Goal: Task Accomplishment & Management: Complete application form

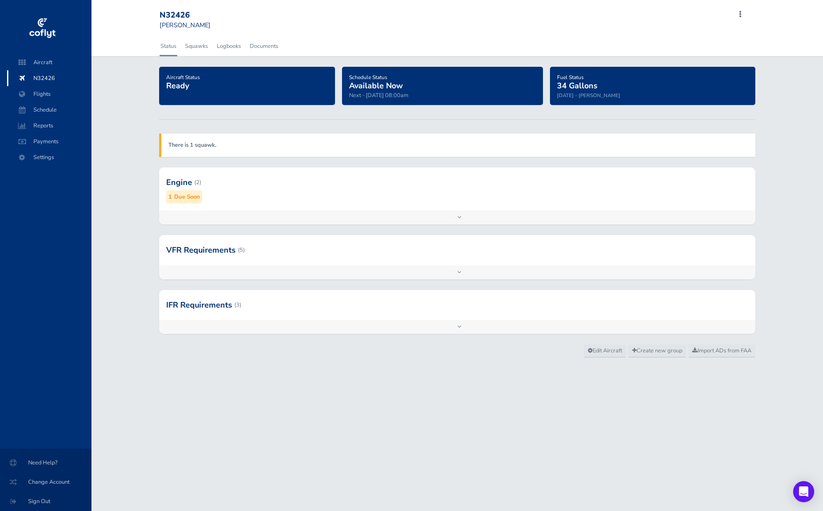
click at [167, 45] on link "Status" at bounding box center [169, 45] width 18 height 19
click at [40, 58] on span "Aircraft" at bounding box center [49, 63] width 67 height 16
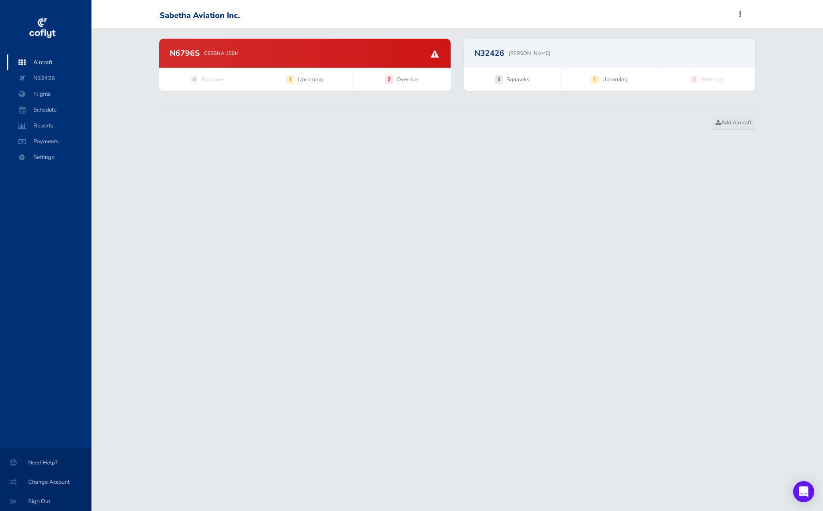
click at [279, 52] on div "N6796S CESSNA 150H" at bounding box center [305, 53] width 270 height 8
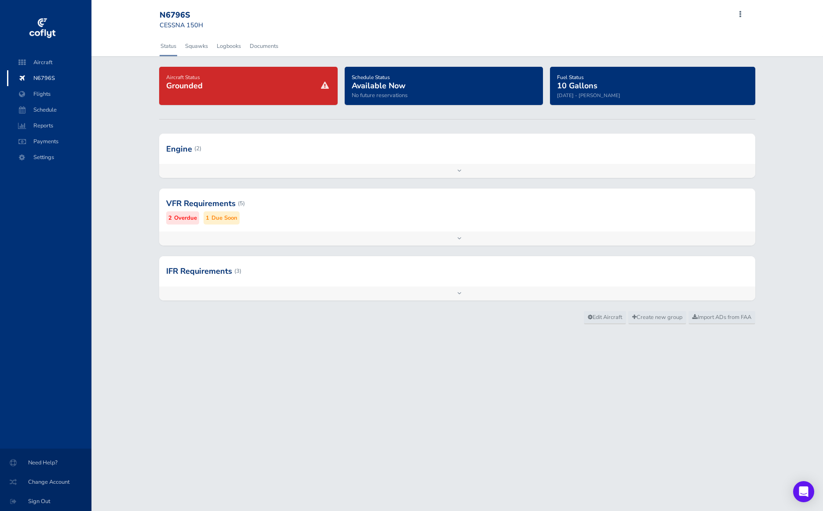
click at [180, 220] on small "Overdue" at bounding box center [185, 218] width 23 height 9
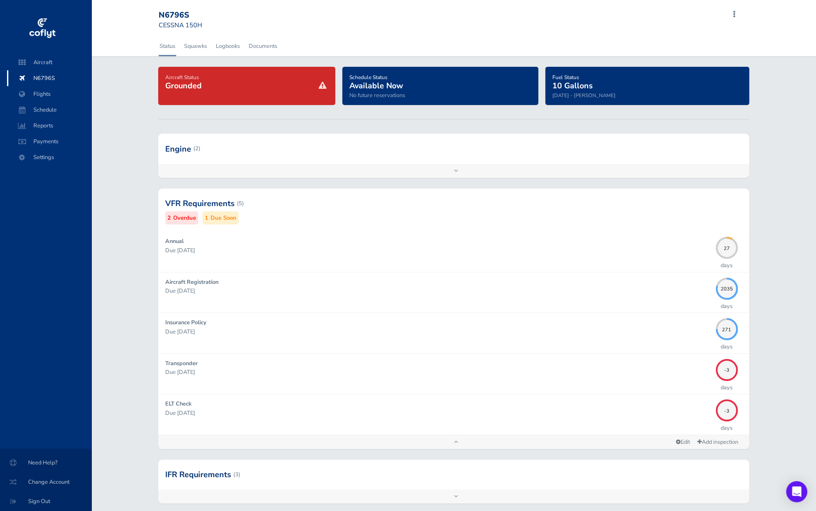
drag, startPoint x: 253, startPoint y: 90, endPoint x: 271, endPoint y: 80, distance: 20.7
click at [271, 80] on h4 "Aircraft Status Grounded" at bounding box center [246, 81] width 163 height 19
drag, startPoint x: 233, startPoint y: 86, endPoint x: 185, endPoint y: 90, distance: 47.6
click at [185, 90] on span "Grounded" at bounding box center [183, 85] width 36 height 11
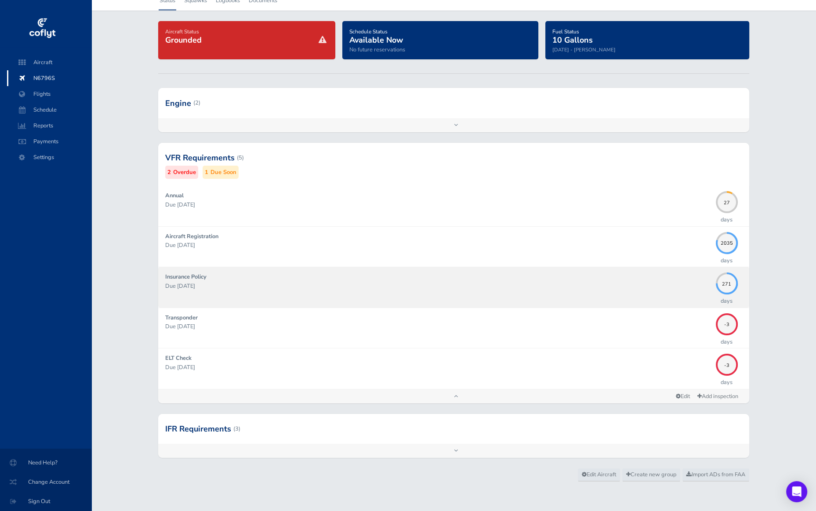
scroll to position [46, 0]
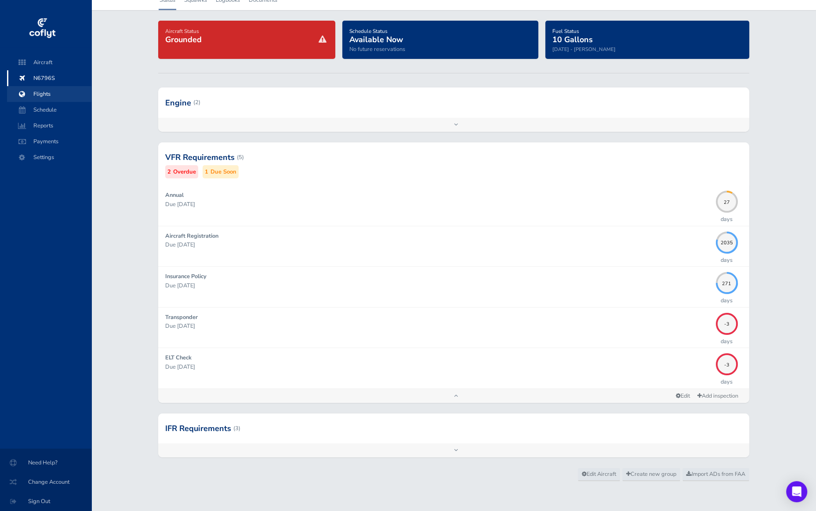
click at [40, 93] on span "Flights" at bounding box center [49, 94] width 67 height 16
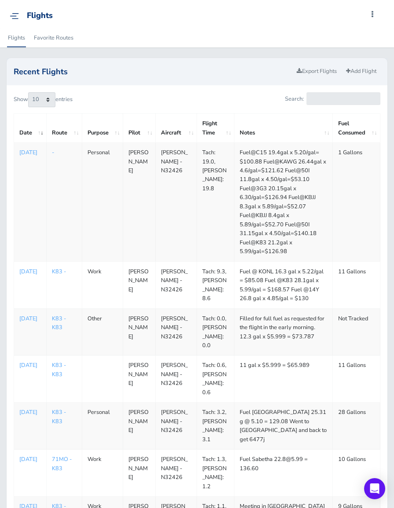
click at [293, 338] on td "Filled for full fuel as requested for the flight in the early morning. 12.3 gal…" at bounding box center [283, 332] width 98 height 47
drag, startPoint x: 320, startPoint y: 335, endPoint x: 234, endPoint y: 321, distance: 86.9
click at [234, 321] on td "Filled for full fuel as requested for the flight in the early morning. 12.3 gal…" at bounding box center [283, 332] width 98 height 47
click at [249, 334] on td "Filled for full fuel as requested for the flight in the early morning. 12.3 gal…" at bounding box center [283, 332] width 98 height 47
drag, startPoint x: 313, startPoint y: 330, endPoint x: 299, endPoint y: 315, distance: 21.1
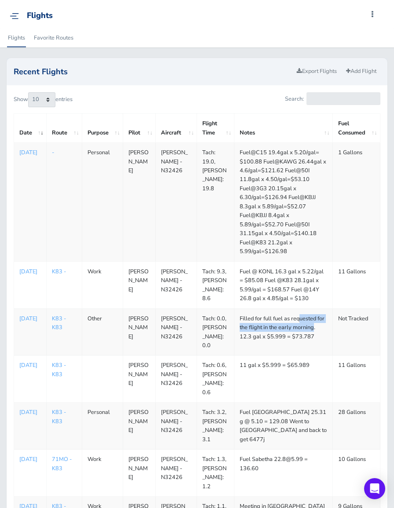
click at [299, 315] on td "Filled for full fuel as requested for the flight in the early morning. 12.3 gal…" at bounding box center [283, 332] width 98 height 47
drag, startPoint x: 299, startPoint y: 315, endPoint x: 315, endPoint y: 334, distance: 25.3
click at [315, 334] on td "Filled for full fuel as requested for the flight in the early morning. 12.3 gal…" at bounding box center [283, 332] width 98 height 47
drag, startPoint x: 313, startPoint y: 334, endPoint x: 238, endPoint y: 337, distance: 75.2
click at [238, 337] on td "Filled for full fuel as requested for the flight in the early morning. 12.3 gal…" at bounding box center [283, 332] width 98 height 47
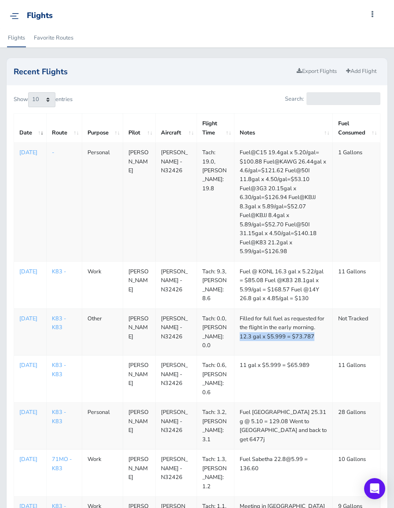
copy td "12.3 gal x $5.999 = $73.787"
click at [294, 287] on td "Fuel @ KONL 16.3 gal x 5.22/gal = $85.08 Fuel @K83 28.1gal x 5.99/gal = $168.57…" at bounding box center [283, 285] width 98 height 47
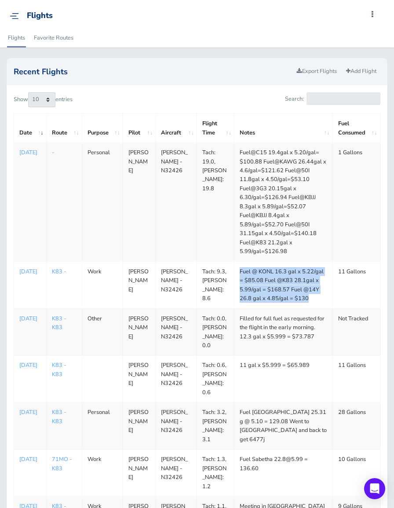
drag, startPoint x: 309, startPoint y: 294, endPoint x: 237, endPoint y: 273, distance: 75.5
click at [237, 273] on td "Fuel @ KONL 16.3 gal x 5.22/gal = $85.08 Fuel @K83 28.1gal x 5.99/gal = $168.57…" at bounding box center [283, 285] width 98 height 47
copy td "Fuel @ KONL 16.3 gal x 5.22/gal = $85.08 Fuel @K83 28.1gal x 5.99/gal = $168.57…"
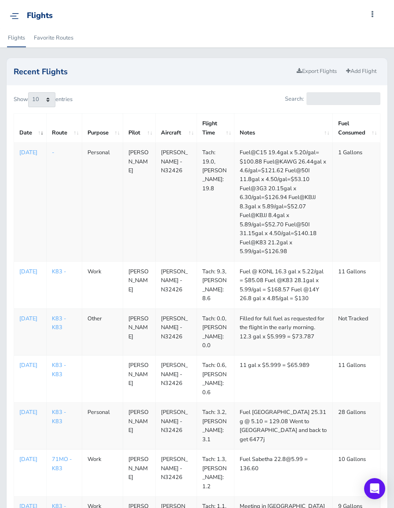
click at [293, 248] on td "Fuel@C15 19.4gal x 5.20/gal= $100.88 Fuel@KAWG 26.44gal x 4.6/gal=$121.62 Fuel@…" at bounding box center [283, 202] width 98 height 119
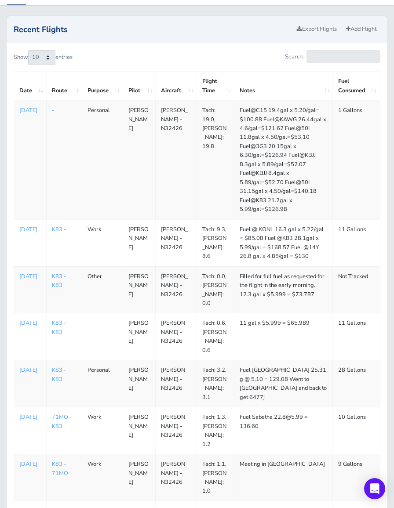
scroll to position [88, 0]
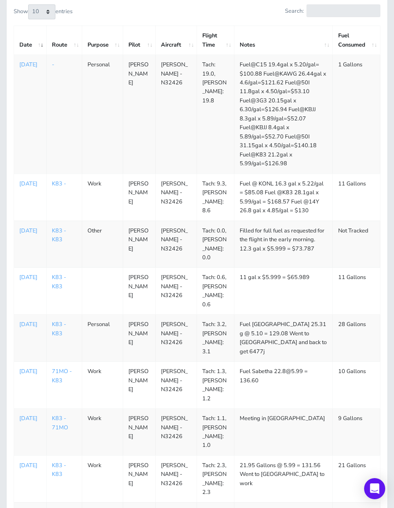
click at [282, 151] on td "Fuel@C15 19.4gal x 5.20/gal= $100.88 Fuel@KAWG 26.44gal x 4.6/gal=$121.62 Fuel@…" at bounding box center [283, 114] width 98 height 119
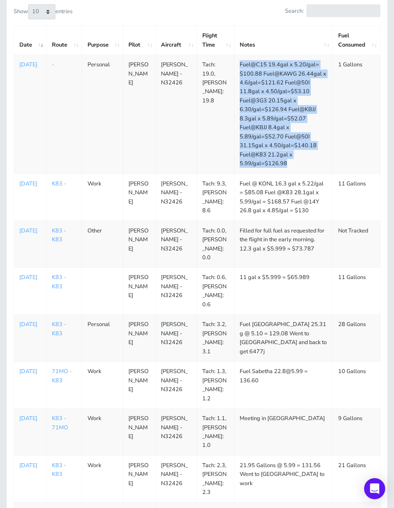
drag, startPoint x: 294, startPoint y: 169, endPoint x: 238, endPoint y: 62, distance: 120.3
click at [238, 62] on td "Fuel@C15 19.4gal x 5.20/gal= $100.88 Fuel@KAWG 26.44gal x 4.6/gal=$121.62 Fuel@…" at bounding box center [283, 114] width 98 height 119
copy td "Fuel@C15 19.4gal x 5.20/gal= $100.88 Fuel@KAWG 26.44gal x 4.6/gal=$121.62 Fuel@…"
click at [27, 65] on p "[DATE]" at bounding box center [30, 64] width 22 height 9
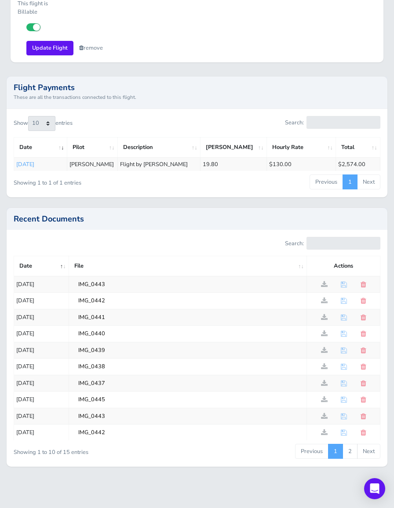
scroll to position [769, 0]
click at [321, 281] on span at bounding box center [324, 284] width 7 height 7
click at [322, 297] on span at bounding box center [324, 300] width 7 height 7
click at [322, 314] on span at bounding box center [324, 317] width 7 height 7
click at [323, 347] on span at bounding box center [324, 350] width 7 height 7
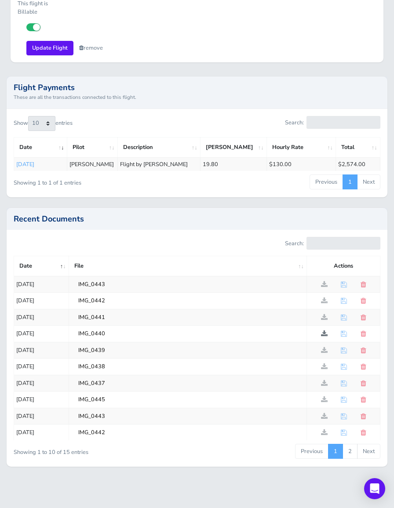
click at [327, 330] on span at bounding box center [324, 333] width 7 height 7
click at [323, 429] on span at bounding box center [324, 432] width 7 height 7
click at [322, 431] on span at bounding box center [324, 432] width 7 height 7
click at [322, 413] on span at bounding box center [324, 416] width 7 height 7
click at [327, 396] on span at bounding box center [324, 399] width 7 height 7
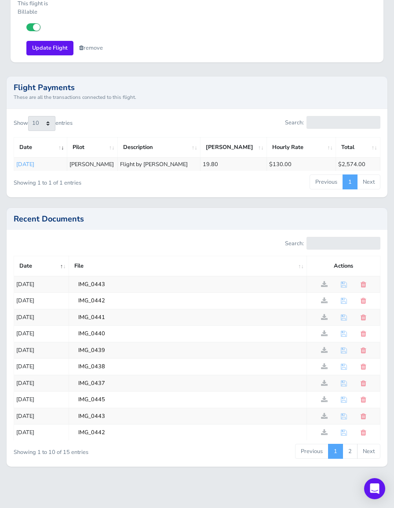
click at [49, 237] on div at bounding box center [105, 245] width 183 height 16
click at [324, 430] on span at bounding box center [324, 432] width 7 height 7
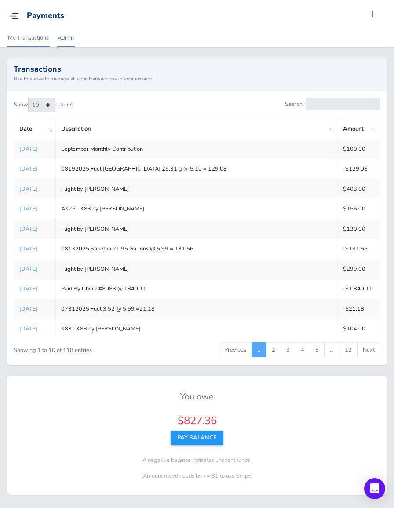
click at [64, 35] on link "Admin" at bounding box center [66, 37] width 18 height 19
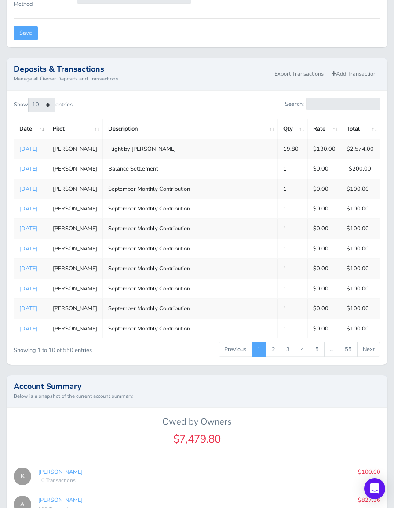
scroll to position [396, 0]
click at [276, 348] on link "2" at bounding box center [273, 349] width 15 height 15
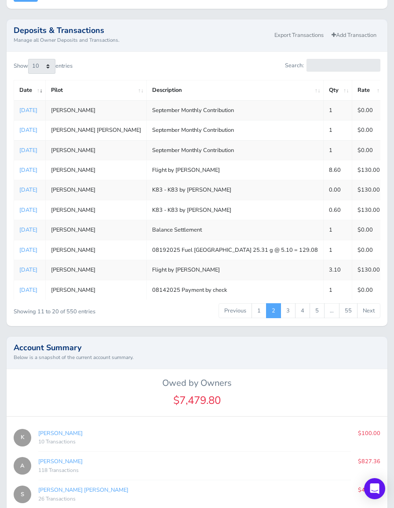
scroll to position [440, 0]
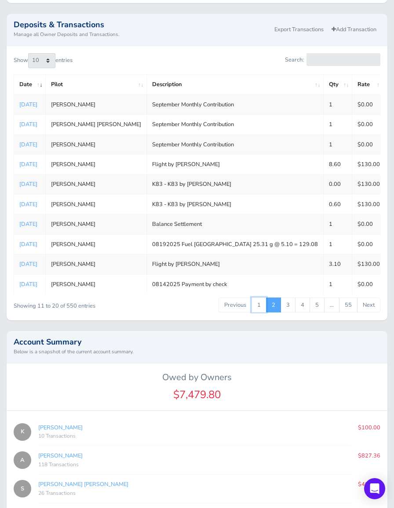
click at [260, 302] on link "1" at bounding box center [258, 305] width 15 height 15
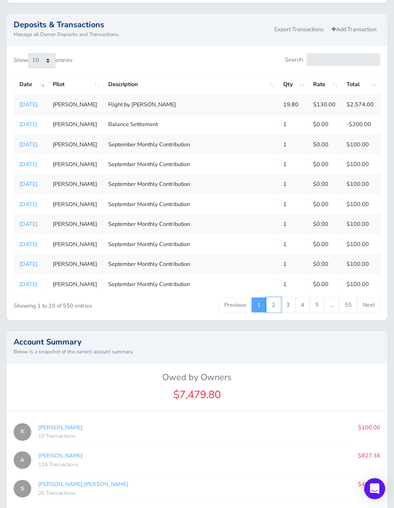
click at [276, 302] on link "2" at bounding box center [273, 305] width 15 height 15
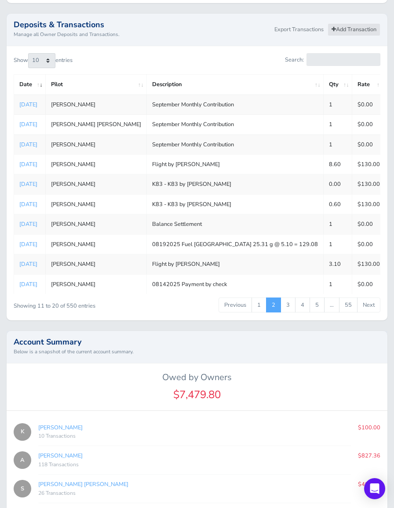
click at [352, 26] on link "Add Transaction" at bounding box center [353, 29] width 53 height 13
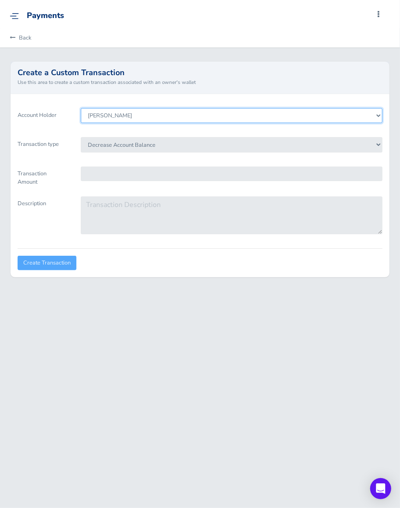
click at [124, 113] on select "[PERSON_NAME] [PERSON_NAME] [PERSON_NAME] [PERSON_NAME] [PERSON_NAME] [PERSON_N…" at bounding box center [232, 115] width 302 height 15
select select "7331"
click at [81, 108] on select "[PERSON_NAME] [PERSON_NAME] [PERSON_NAME] [PERSON_NAME] [PERSON_NAME] [PERSON_N…" at bounding box center [232, 115] width 302 height 15
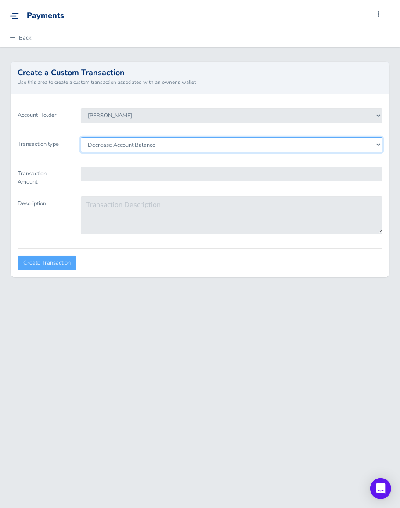
click at [165, 141] on select "Decrease Account Balance Increase Account Balance" at bounding box center [232, 144] width 302 height 15
click at [165, 140] on select "Decrease Account Balance Increase Account Balance" at bounding box center [232, 144] width 302 height 15
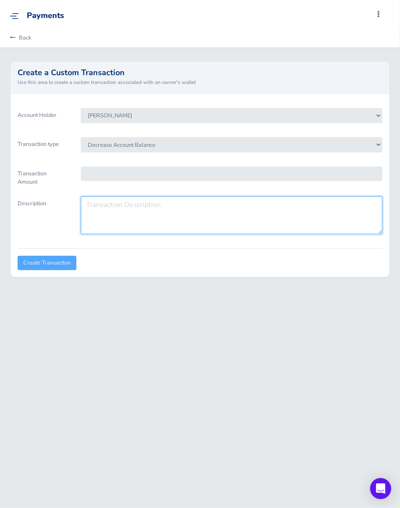
click at [118, 208] on textarea "Description" at bounding box center [232, 215] width 302 height 38
click at [162, 218] on textarea "08222025 Flight, [PERSON_NAME] fuel" at bounding box center [232, 215] width 302 height 38
paste textarea "12.3 gal x $5.999 = $73.787"
click at [250, 215] on textarea "08222025 Flight, [PERSON_NAME] fuel 12.3 gal x $5.999 = $73.787" at bounding box center [232, 215] width 302 height 38
paste textarea "Fuel @ KONL 16.3 gal x 5.22/gal = $85.08 Fuel @K83 28.1gal x 5.99/gal = $168.57…"
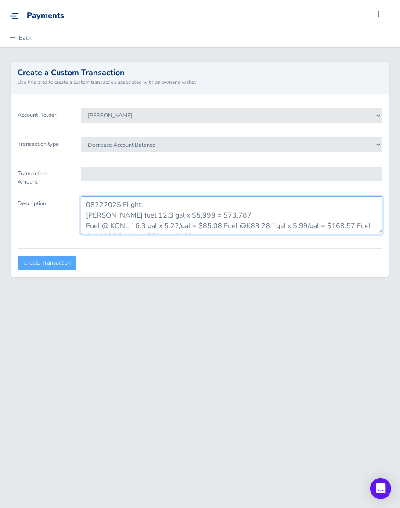
scroll to position [7, 0]
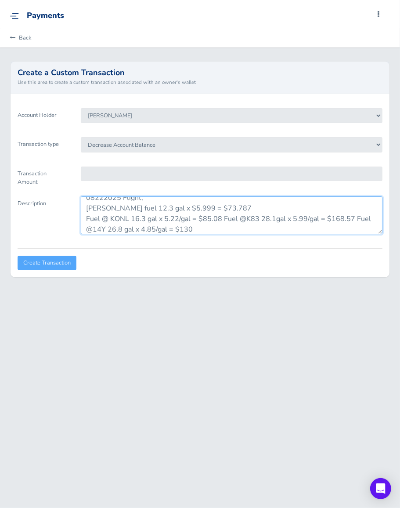
click at [222, 218] on textarea "08222025 Flight, [PERSON_NAME] fuel 12.3 gal x $5.999 = $73.787 Fuel @ KONL 16.…" at bounding box center [232, 215] width 302 height 38
click at [218, 230] on textarea "08222025 Flight, [PERSON_NAME] fuel 12.3 gal x $5.999 = $73.787 Fuel @ KONL 16.…" at bounding box center [232, 215] width 302 height 38
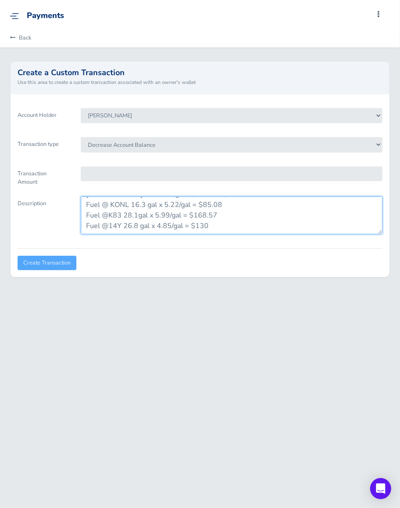
click at [216, 229] on textarea "08222025 Flight, [PERSON_NAME] fuel 12.3 gal x $5.999 = $73.787 Fuel @ KONL 16.…" at bounding box center [232, 215] width 302 height 38
type textarea "08222025 Flight, [PERSON_NAME] fuel 12.3 gal x $5.999 = $73.787 Fuel @ KONL 16.…"
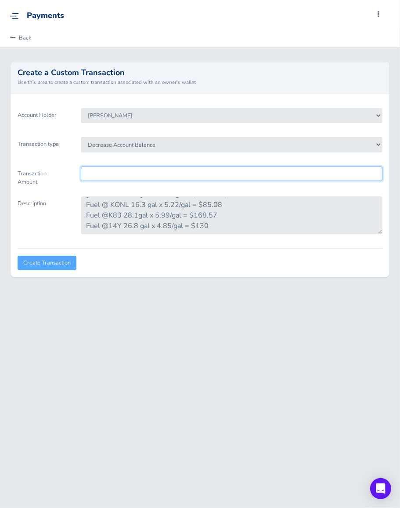
click at [121, 179] on input "Transaction Amount" at bounding box center [232, 174] width 302 height 15
type input "457.44"
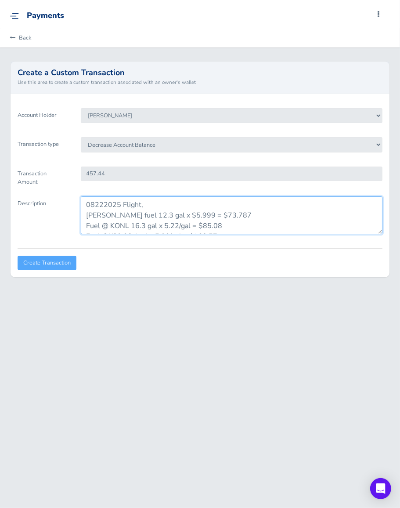
click at [155, 206] on textarea "08222025 Flight, Nohl Niehues fuel 12.3 gal x $5.999 = $73.787 Fuel @ KONL 16.3…" at bounding box center [232, 215] width 302 height 38
click at [140, 201] on textarea "08222025 Flight 457.44 Nohl Niehues fuel 12.3 gal x $5.999 = $73.787 Fuel @ KON…" at bounding box center [232, 215] width 302 height 38
click at [120, 204] on textarea "08222025 Flight 457.44 Nohl Niehues fuel 12.3 gal x $5.999 = $73.787 Fuel @ KON…" at bounding box center [232, 215] width 302 height 38
drag, startPoint x: 171, startPoint y: 204, endPoint x: 192, endPoint y: 204, distance: 21.1
click at [169, 204] on textarea "08222025 Fuel for Flight 457.44 Nohl Niehues fuel 12.3 gal x $5.999 = $73.787 F…" at bounding box center [232, 215] width 302 height 38
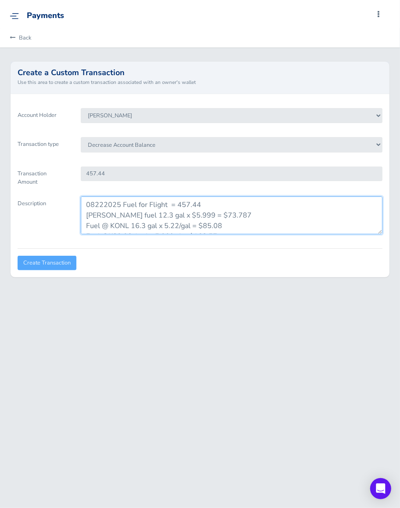
click at [282, 197] on textarea "08222025 Fuel for Flight = 457.44 [PERSON_NAME] fuel 12.3 gal x $5.999 = $73.78…" at bounding box center [232, 215] width 302 height 38
type textarea "08222025 Fuel for Flight = 457.44 [PERSON_NAME] fuel 12.3 gal x $5.999 = $73.78…"
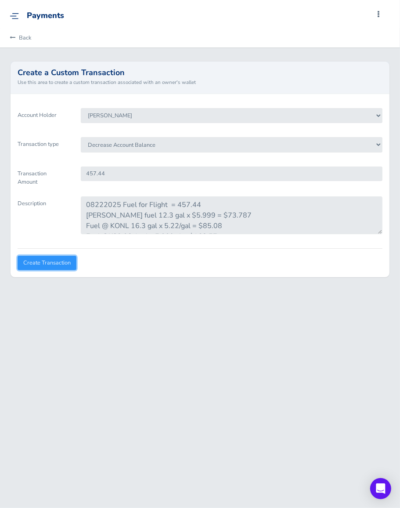
click at [44, 265] on input "Create Transaction" at bounding box center [47, 263] width 59 height 15
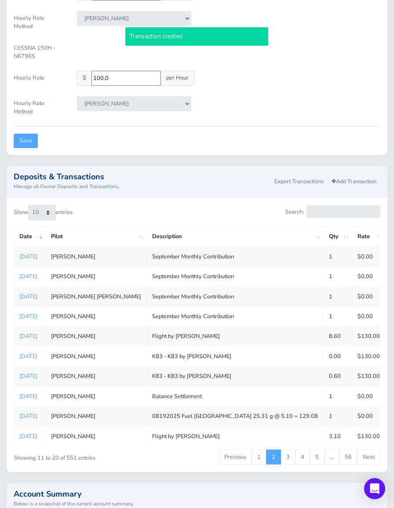
scroll to position [308, 0]
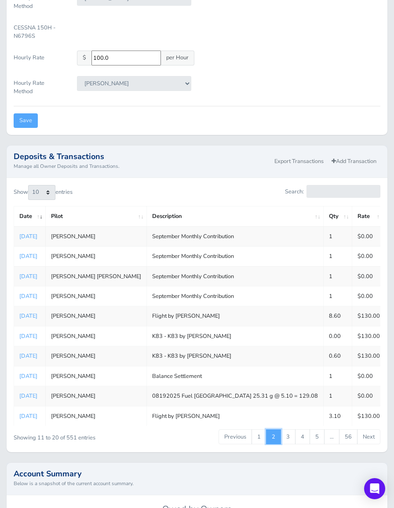
click at [270, 434] on link "2" at bounding box center [273, 436] width 15 height 15
click at [258, 437] on link "1" at bounding box center [258, 436] width 15 height 15
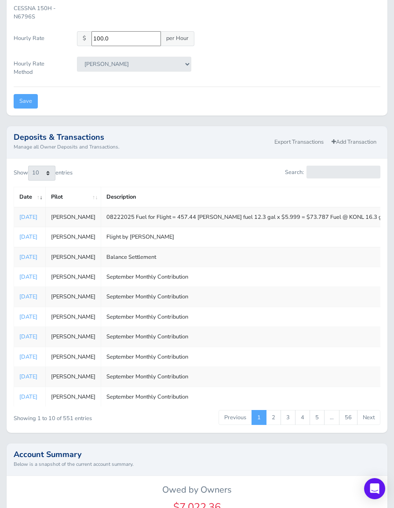
scroll to position [352, 0]
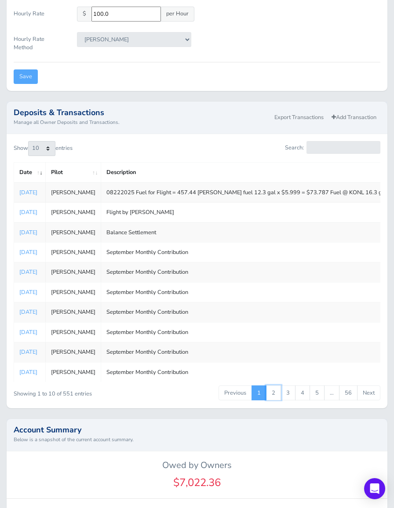
click at [276, 389] on link "2" at bounding box center [273, 392] width 15 height 15
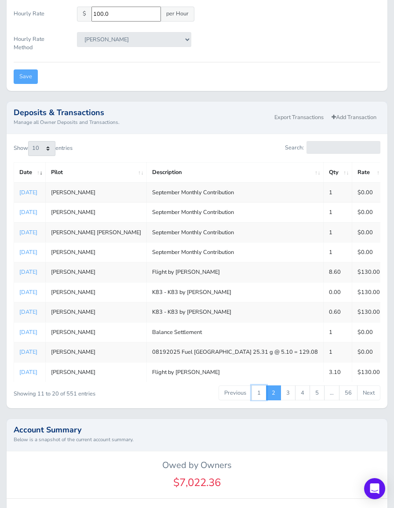
click at [264, 392] on link "1" at bounding box center [258, 392] width 15 height 15
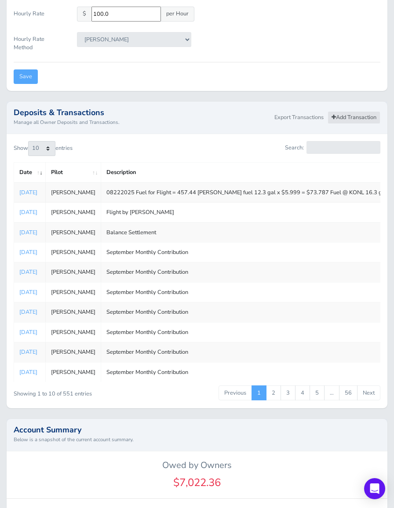
click at [364, 122] on link "Add Transaction" at bounding box center [353, 117] width 53 height 13
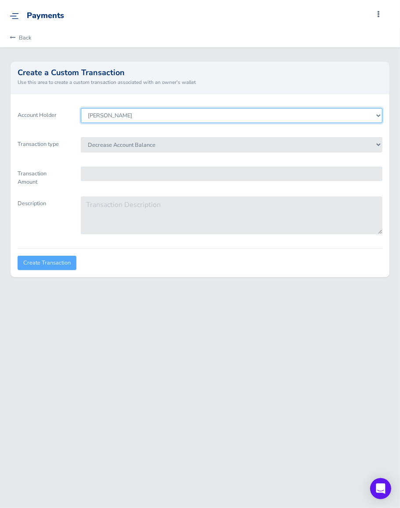
click at [136, 116] on select "Alan Meyer Tristan Nichols Caleb Hill Tyler Grimm Sawyer Skolout Nohl Niehues M…" at bounding box center [232, 115] width 302 height 15
select select "7331"
click at [81, 108] on select "Alan Meyer Tristan Nichols Caleb Hill Tyler Grimm Sawyer Skolout Nohl Niehues M…" at bounding box center [232, 115] width 302 height 15
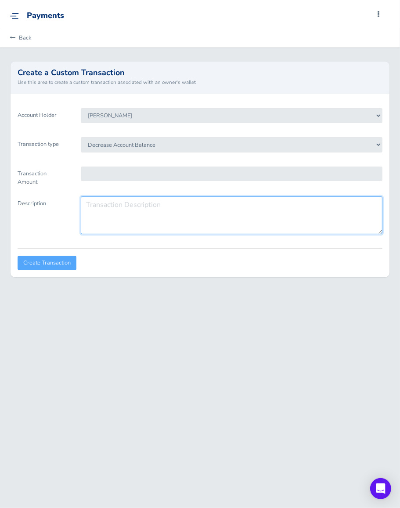
click at [121, 206] on textarea "Description" at bounding box center [232, 215] width 302 height 38
click at [116, 212] on textarea "09022025 Flight Fuel" at bounding box center [232, 215] width 302 height 38
paste textarea "Fuel@C15 19.4gal x 5.20/gal= $100.88 Fuel@KAWG 26.44gal x 4.6/gal=$121.62 Fuel@…"
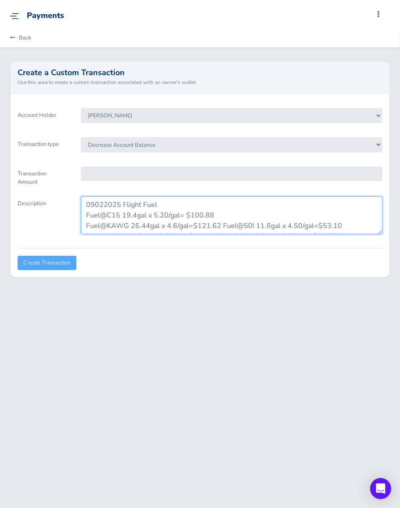
click at [222, 225] on textarea "09022025 Flight Fuel Fuel@C15 19.4gal x 5.20/gal= $100.88 Fuel@KAWG 26.44gal x …" at bounding box center [232, 215] width 302 height 38
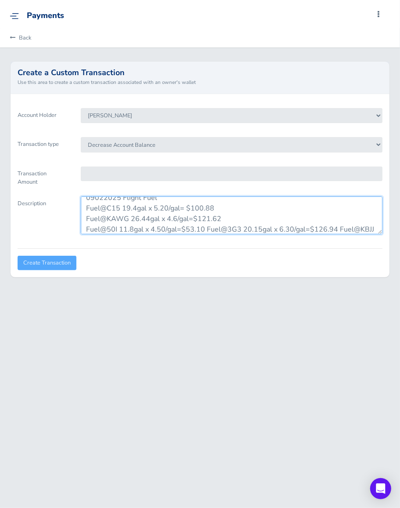
click at [203, 229] on textarea "09022025 Flight Fuel Fuel@C15 19.4gal x 5.20/gal= $100.88 Fuel@KAWG 26.44gal x …" at bounding box center [232, 215] width 302 height 38
click at [203, 231] on textarea "09022025 Flight Fuel Fuel@C15 19.4gal x 5.20/gal= $100.88 Fuel@KAWG 26.44gal x …" at bounding box center [232, 215] width 302 height 38
click at [213, 227] on textarea "09022025 Flight Fuel Fuel@C15 19.4gal x 5.20/gal= $100.88 Fuel@KAWG 26.44gal x …" at bounding box center [232, 215] width 302 height 38
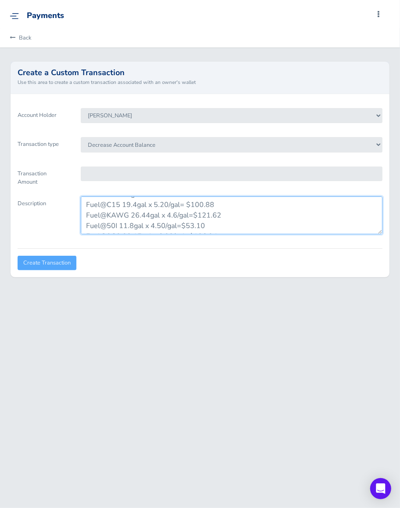
scroll to position [0, 0]
click at [192, 201] on textarea "09022025 Flight Fuel Fuel@C15 19.4gal x 5.20/gal= $100.88 Fuel@KAWG 26.44gal x …" at bounding box center [232, 215] width 302 height 38
click at [163, 204] on textarea "09022025 Flight Fuel = 774.47 Fuel@C15 19.4gal x 5.20/gal= $100.88 Fuel@KAWG 26…" at bounding box center [232, 215] width 302 height 38
type textarea "09022025 Flight Fuel = $774.47 Fuel@C15 19.4gal x 5.20/gal= $100.88 Fuel@KAWG 2…"
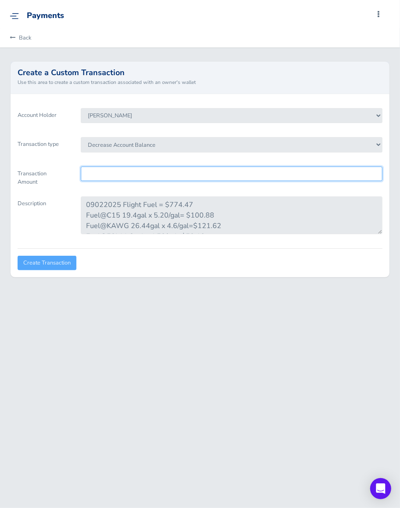
click at [128, 176] on input "Transaction Amount" at bounding box center [232, 174] width 302 height 15
type input "774.47"
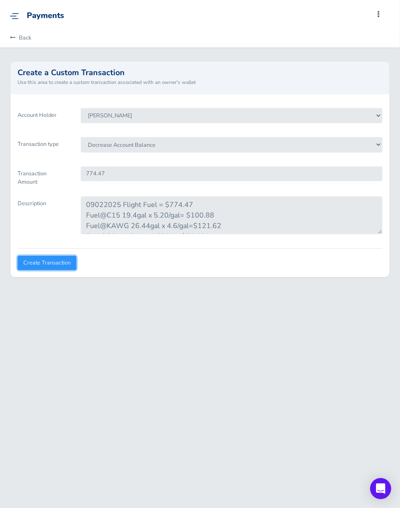
click at [56, 258] on input "Create Transaction" at bounding box center [47, 263] width 59 height 15
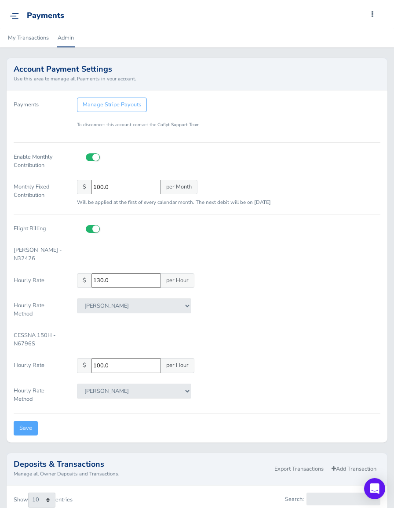
click at [11, 11] on link at bounding box center [17, 15] width 14 height 9
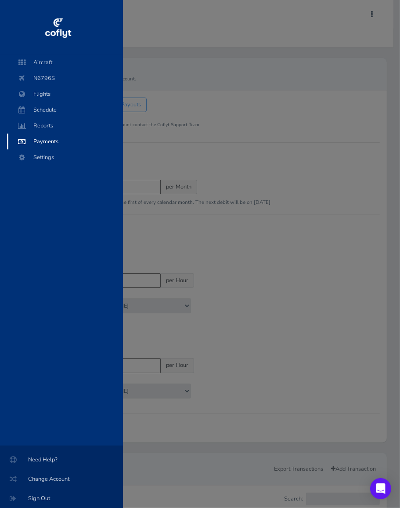
click at [204, 72] on div "Aircraft N6796S Flights Schedule Reports Payments Settings Need Help? Change Ac…" at bounding box center [200, 254] width 400 height 508
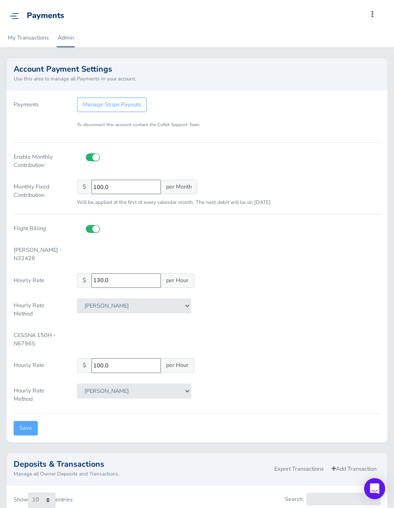
click at [63, 33] on link "Admin" at bounding box center [66, 37] width 18 height 19
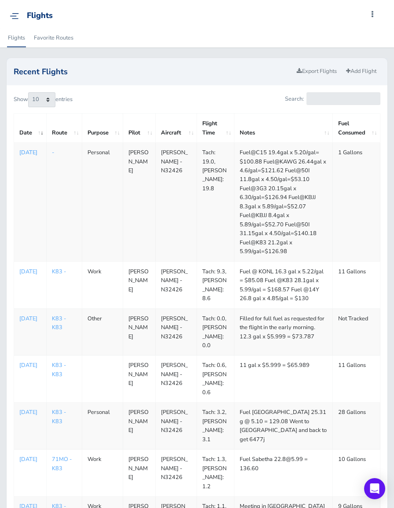
click at [25, 151] on p "[DATE]" at bounding box center [30, 152] width 22 height 9
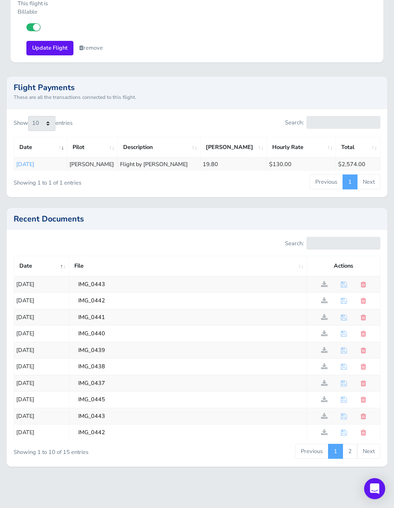
scroll to position [769, 0]
click at [322, 297] on span at bounding box center [324, 300] width 7 height 7
click at [111, 433] on input "IMG_0442" at bounding box center [192, 432] width 233 height 11
click at [363, 429] on span at bounding box center [363, 432] width 6 height 7
click at [364, 429] on span at bounding box center [363, 432] width 6 height 7
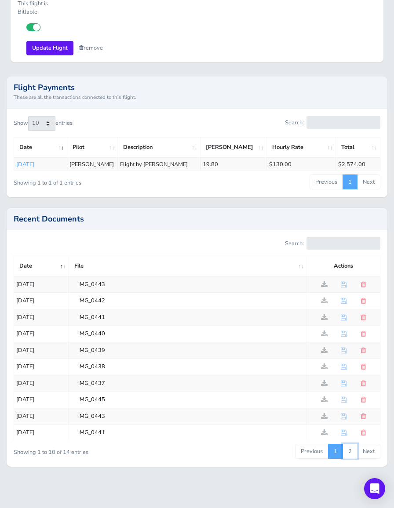
click at [349, 450] on link "2" at bounding box center [349, 451] width 15 height 15
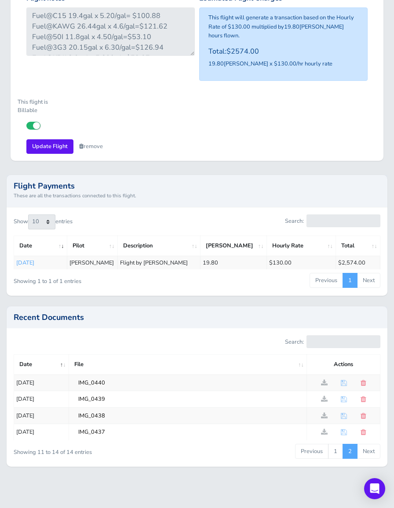
scroll to position [633, 0]
click at [341, 448] on link "1" at bounding box center [335, 451] width 15 height 15
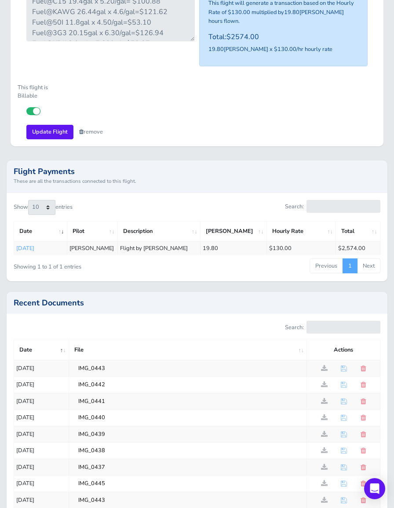
scroll to position [769, 0]
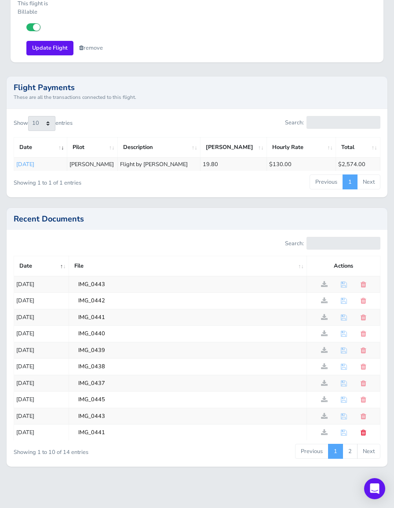
click at [364, 431] on span at bounding box center [363, 432] width 6 height 7
click at [363, 429] on span at bounding box center [363, 432] width 6 height 7
click at [362, 413] on span at bounding box center [363, 416] width 6 height 7
click at [361, 429] on span at bounding box center [363, 432] width 6 height 7
click at [134, 279] on input "IMG_0443" at bounding box center [192, 284] width 233 height 11
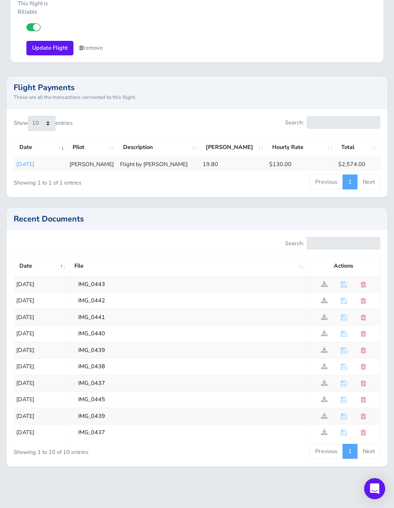
click at [132, 293] on td "IMG_0442" at bounding box center [188, 301] width 238 height 16
click at [129, 312] on input "IMG_0441" at bounding box center [192, 317] width 233 height 11
click at [126, 328] on input "IMG_0440" at bounding box center [192, 333] width 233 height 11
click at [121, 342] on td "IMG_0439" at bounding box center [188, 350] width 238 height 16
click at [118, 361] on input "IMG_0438" at bounding box center [192, 366] width 233 height 11
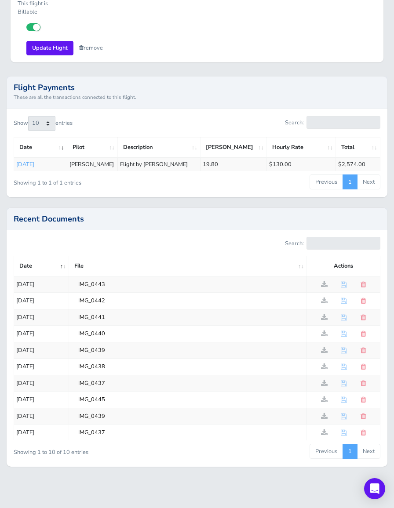
click at [119, 378] on input "IMG_0437" at bounding box center [192, 383] width 233 height 11
click at [124, 394] on input "IMG_0445" at bounding box center [192, 399] width 233 height 11
click at [363, 413] on span at bounding box center [363, 416] width 6 height 7
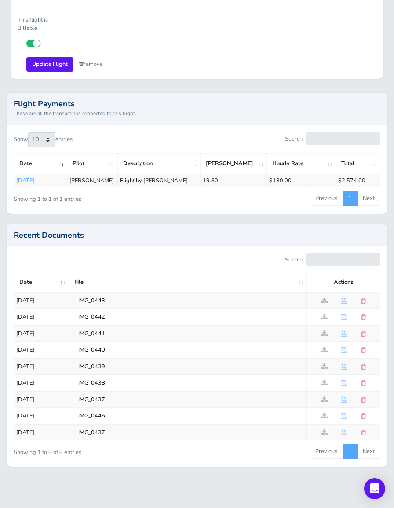
click at [358, 429] on div at bounding box center [343, 432] width 69 height 7
click at [363, 429] on span at bounding box center [363, 432] width 6 height 7
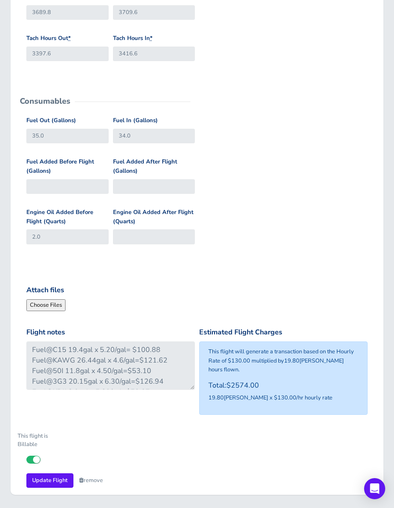
scroll to position [196, 0]
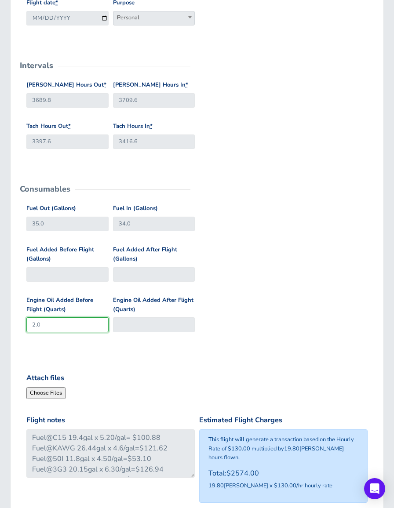
click at [58, 323] on input "2.0" at bounding box center [67, 324] width 82 height 15
click at [80, 349] on form "General Departure Airport Select Departure Select Departure Destination Airport…" at bounding box center [197, 238] width 359 height 675
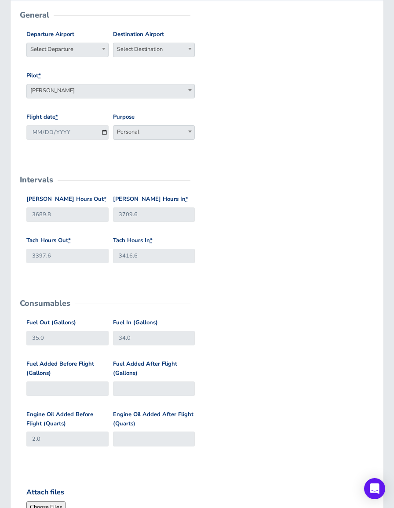
scroll to position [0, 0]
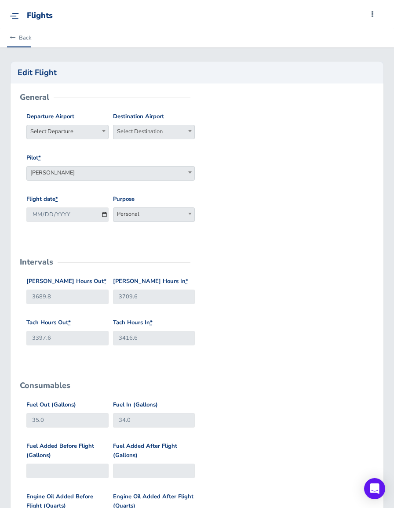
click at [23, 36] on link "Back" at bounding box center [19, 37] width 24 height 19
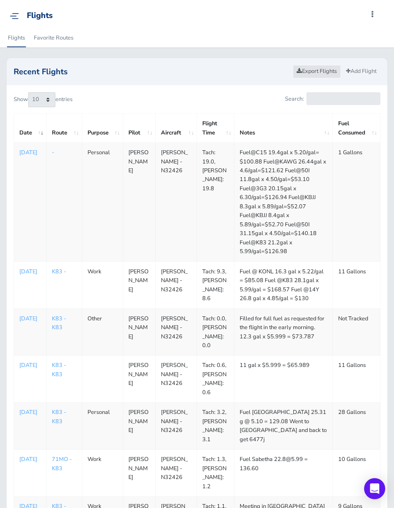
click at [315, 69] on link "Export Flights" at bounding box center [317, 71] width 48 height 13
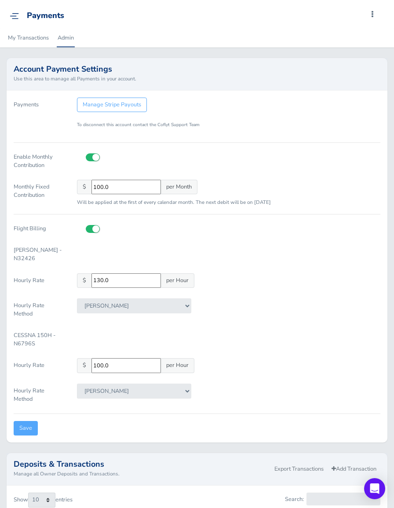
click at [13, 20] on link at bounding box center [17, 15] width 14 height 9
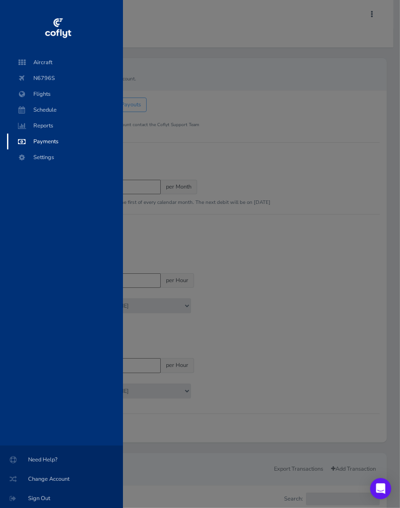
click at [193, 28] on div "Aircraft N6796S Flights Schedule Reports Payments Settings Need Help? Change Ac…" at bounding box center [200, 254] width 400 height 508
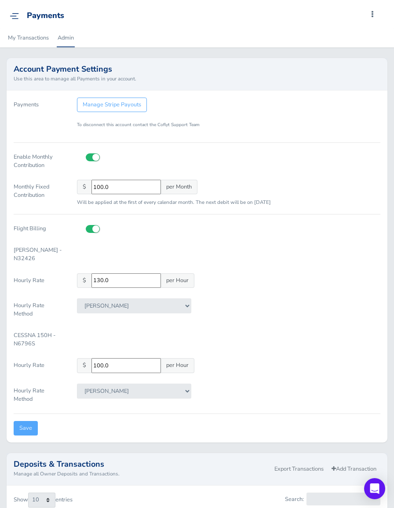
click at [16, 15] on img at bounding box center [14, 16] width 9 height 7
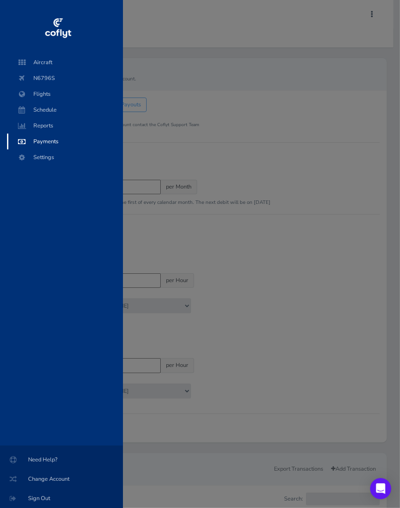
click at [76, 317] on div "Aircraft N6796S Flights Schedule Reports Payments Settings" at bounding box center [61, 250] width 123 height 391
click at [257, 92] on div "Aircraft N6796S Flights Schedule Reports Payments Settings Need Help? Change Ac…" at bounding box center [200, 254] width 400 height 508
